Goal: Use online tool/utility: Use online tool/utility

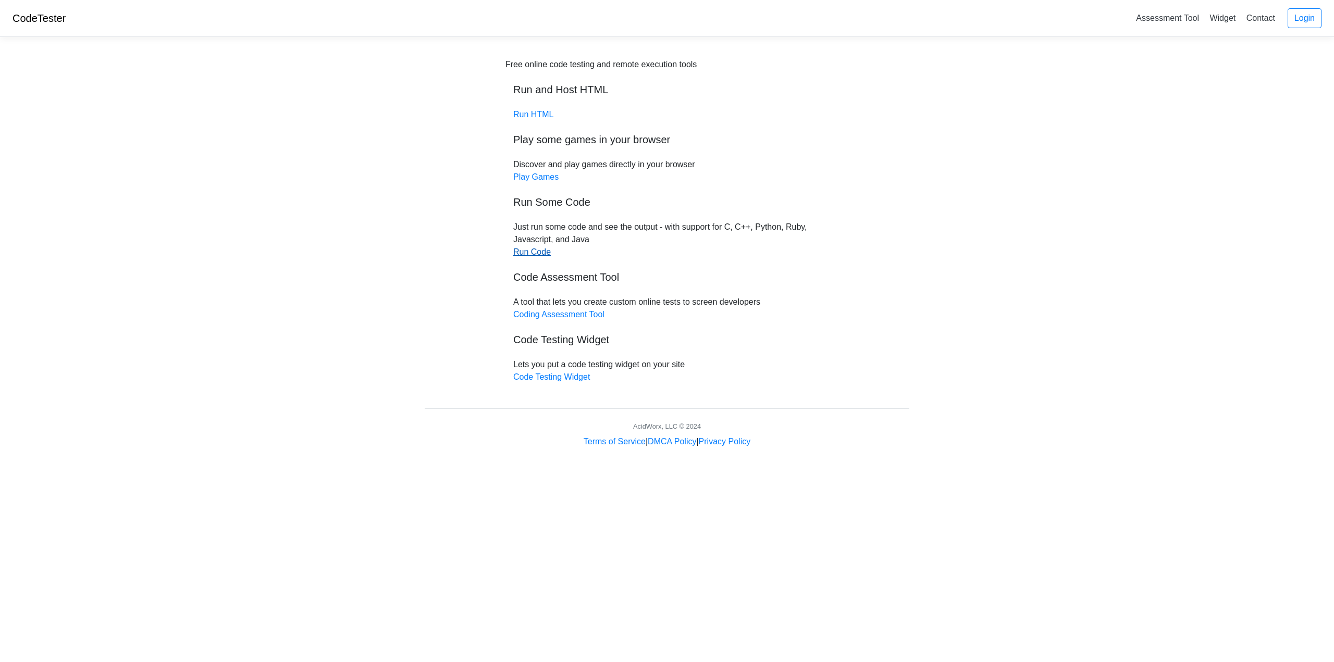
drag, startPoint x: 0, startPoint y: 0, endPoint x: 533, endPoint y: 253, distance: 590.1
click at [533, 253] on link "Run Code" at bounding box center [532, 251] width 38 height 9
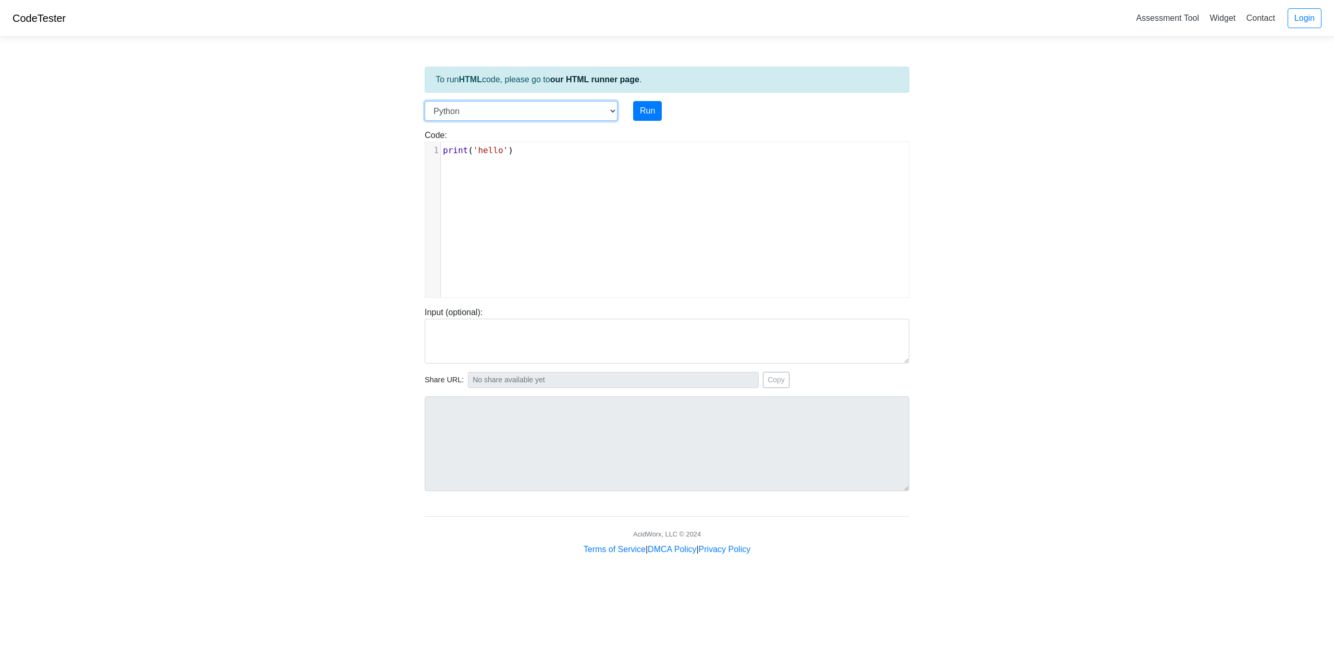
click at [594, 115] on select "C C++ Go Java Javascript Python Ruby" at bounding box center [521, 111] width 193 height 20
select select "c"
click at [425, 101] on select "C C++ Go Java Javascript Python Ruby" at bounding box center [521, 111] width 193 height 20
click at [690, 188] on pre "return 0 ;" at bounding box center [679, 188] width 476 height 13
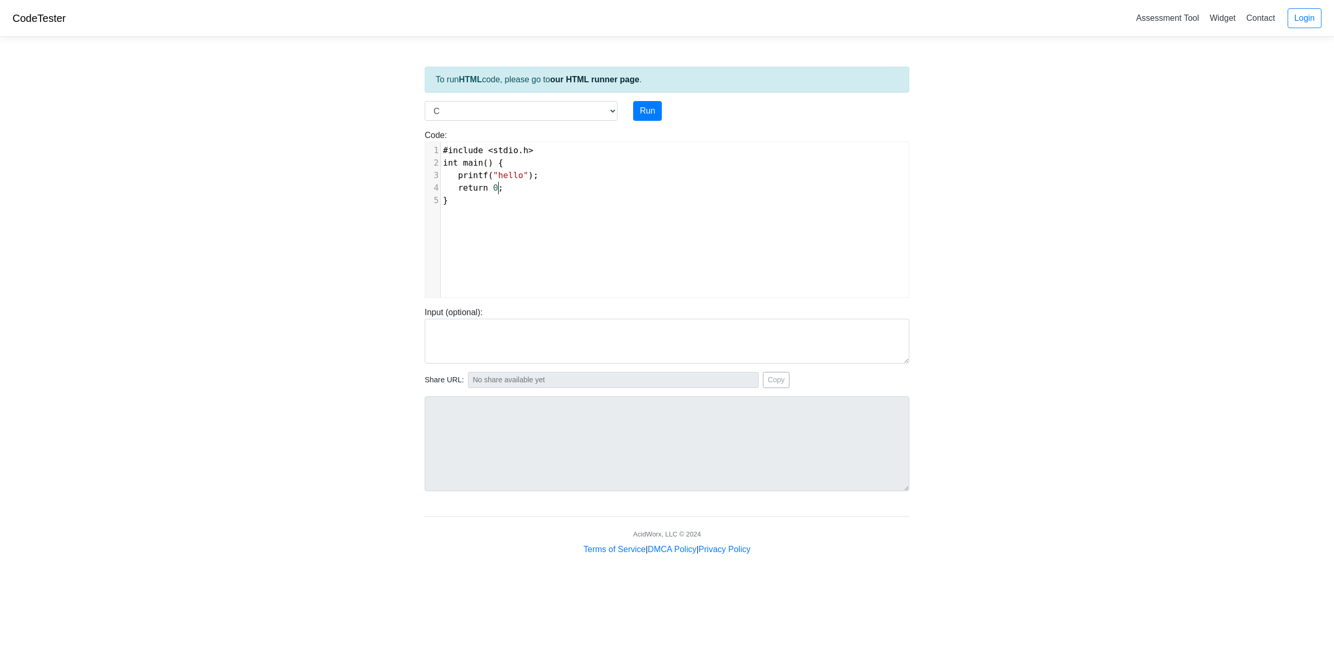
type textarea "#include <stdio.h> int main() { printf("hello"); return 0; }"
click at [652, 114] on button "Run" at bounding box center [647, 111] width 29 height 20
type input "[URL][DOMAIN_NAME]"
type textarea "Stdout: Hello and welcome to the generative AI world!"
